Goal: Obtain resource: Obtain resource

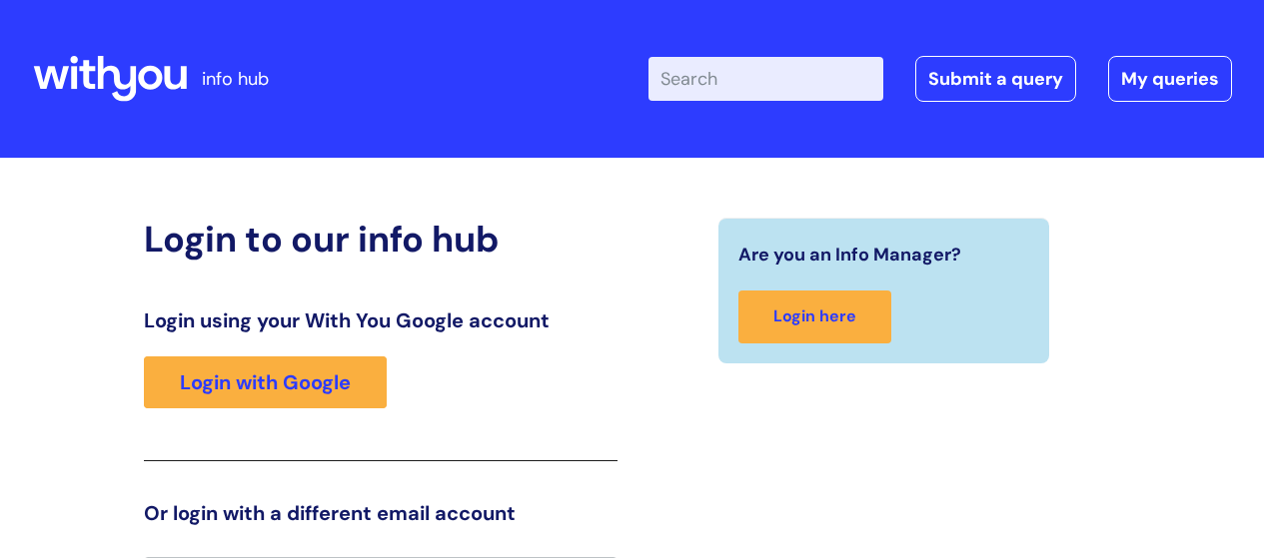
scroll to position [44, 0]
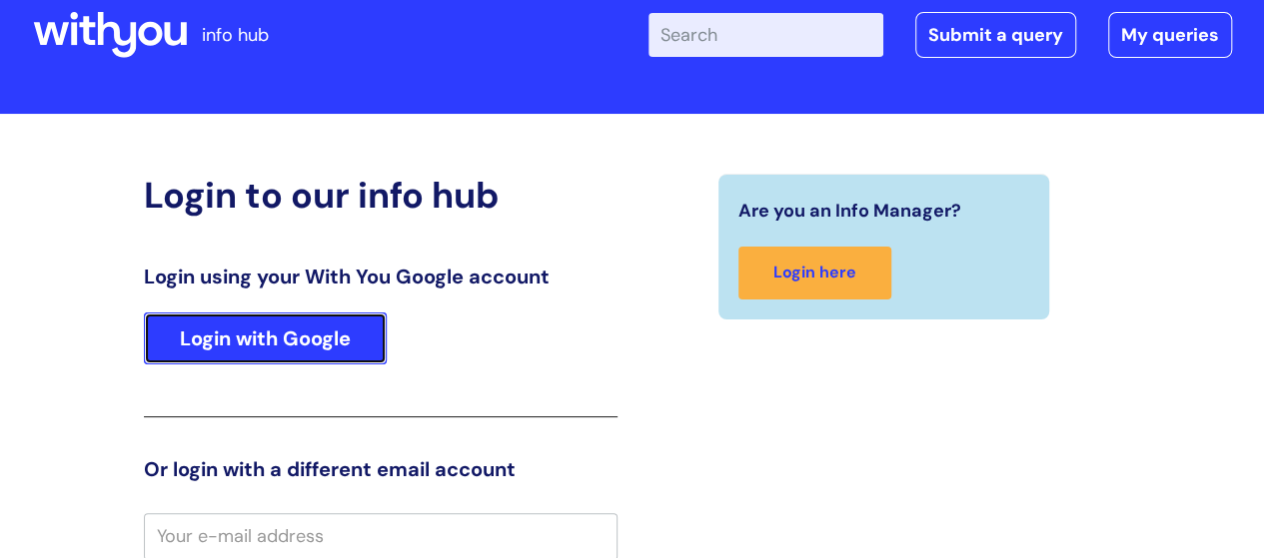
click at [334, 339] on link "Login with Google" at bounding box center [265, 339] width 243 height 52
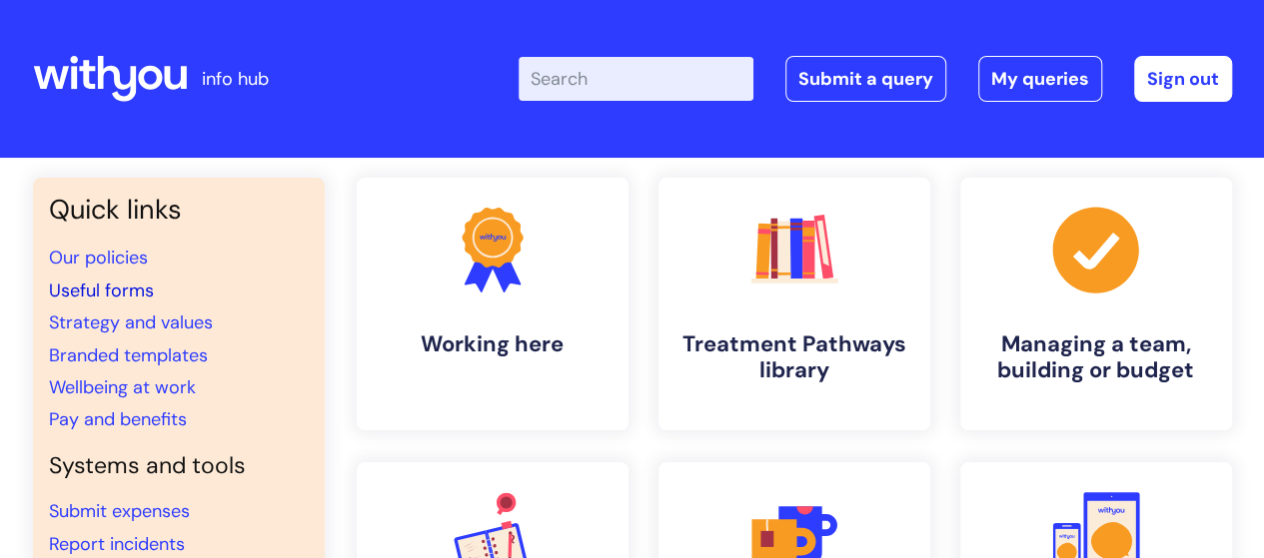
click at [136, 293] on link "Useful forms" at bounding box center [101, 291] width 105 height 24
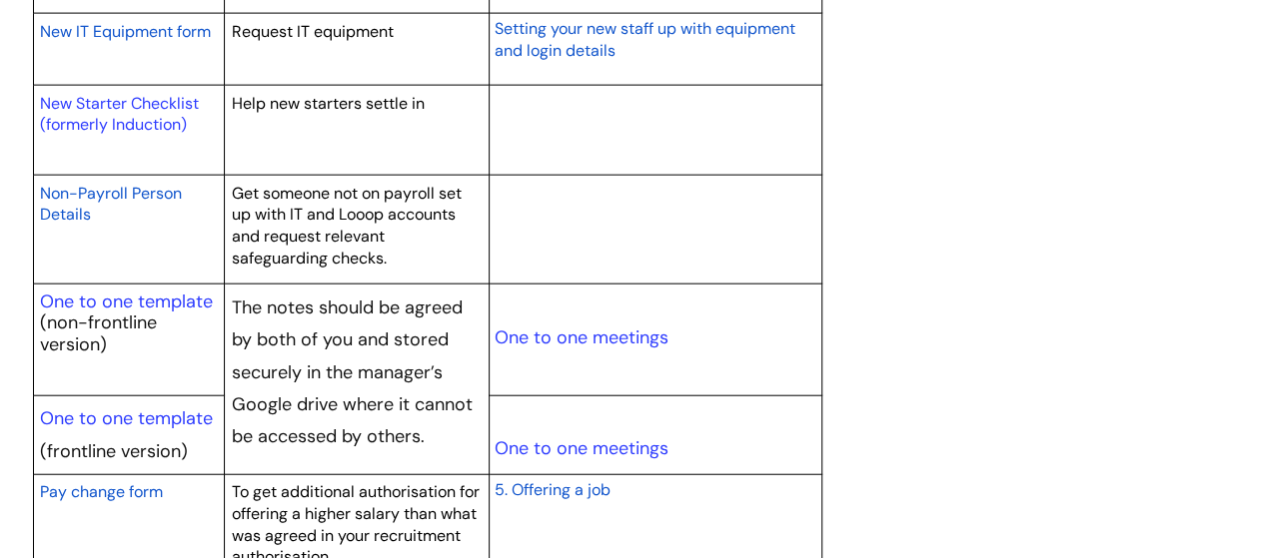
scroll to position [2298, 0]
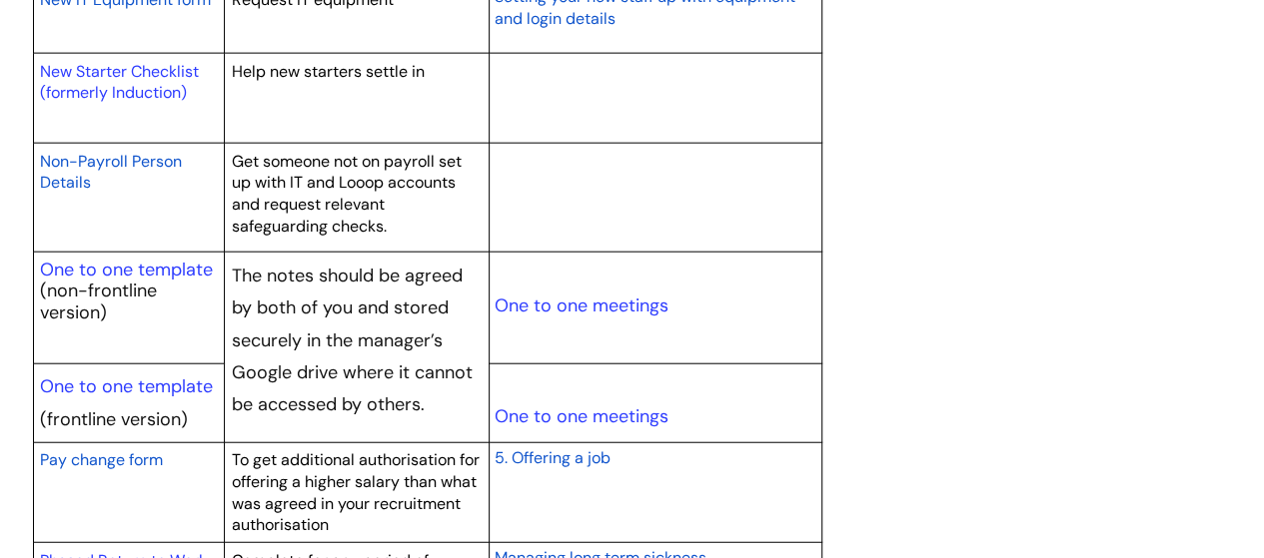
click at [122, 286] on p "(non-frontline version)" at bounding box center [129, 302] width 178 height 43
click at [530, 299] on link "One to one meetings" at bounding box center [581, 306] width 174 height 24
